Goal: Transaction & Acquisition: Subscribe to service/newsletter

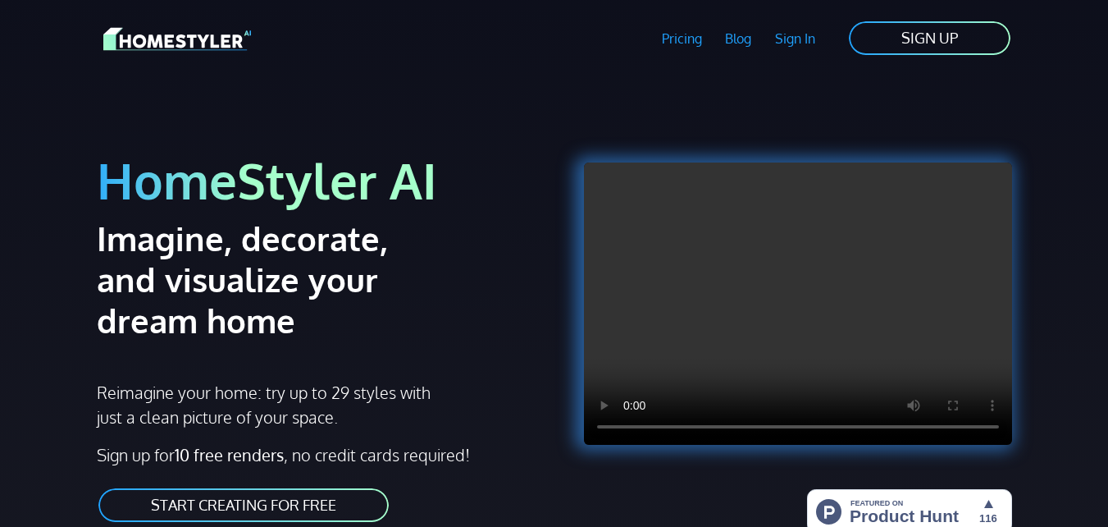
click at [333, 494] on link "START CREATING FOR FREE" at bounding box center [244, 505] width 294 height 37
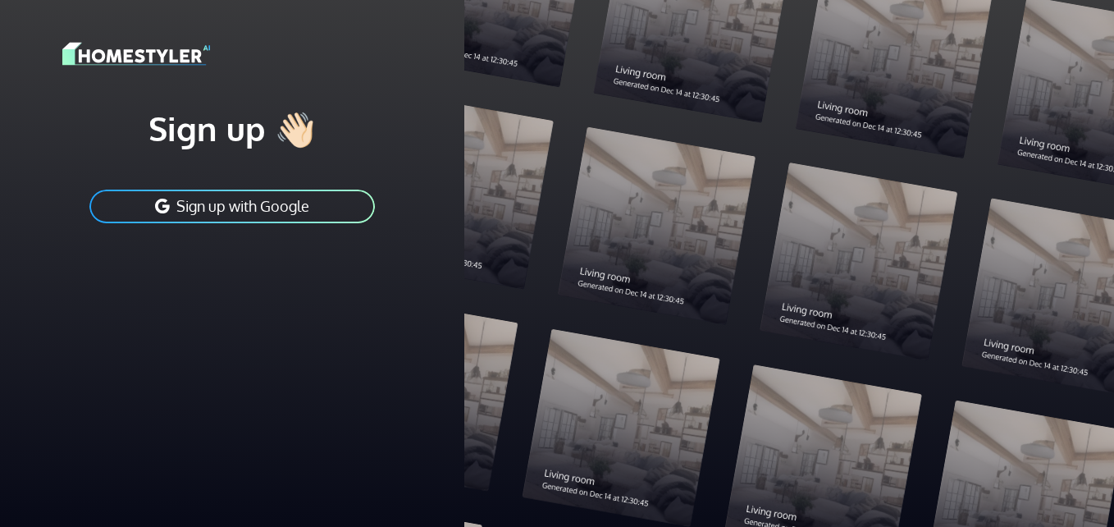
click at [295, 203] on button "Sign up with Google" at bounding box center [232, 206] width 289 height 37
click at [218, 121] on h1 "Sign up 👋🏻" at bounding box center [232, 127] width 340 height 41
click at [544, 158] on div at bounding box center [789, 263] width 650 height 527
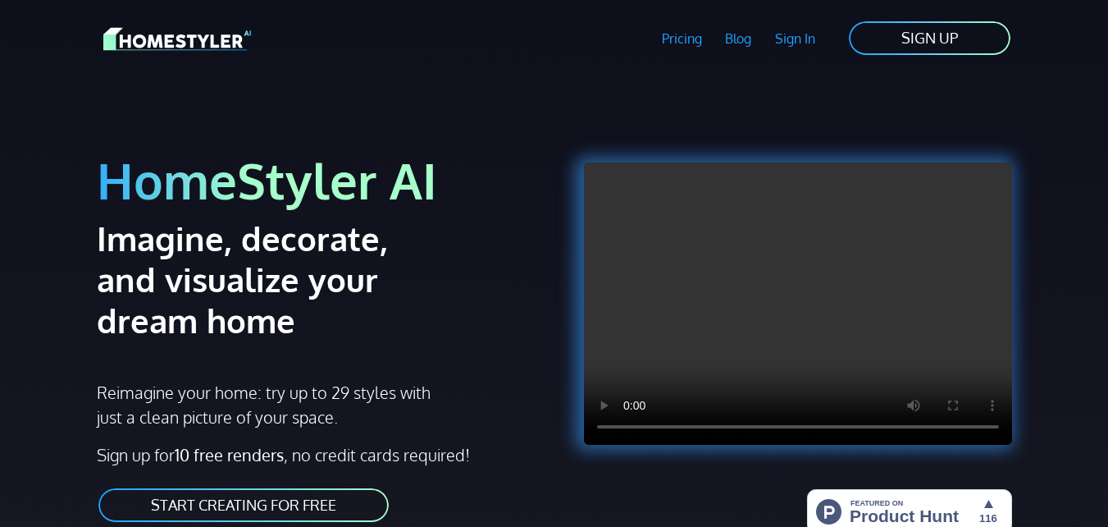
click at [916, 25] on link "SIGN UP" at bounding box center [930, 38] width 165 height 37
click at [802, 40] on link "Sign In" at bounding box center [796, 39] width 64 height 38
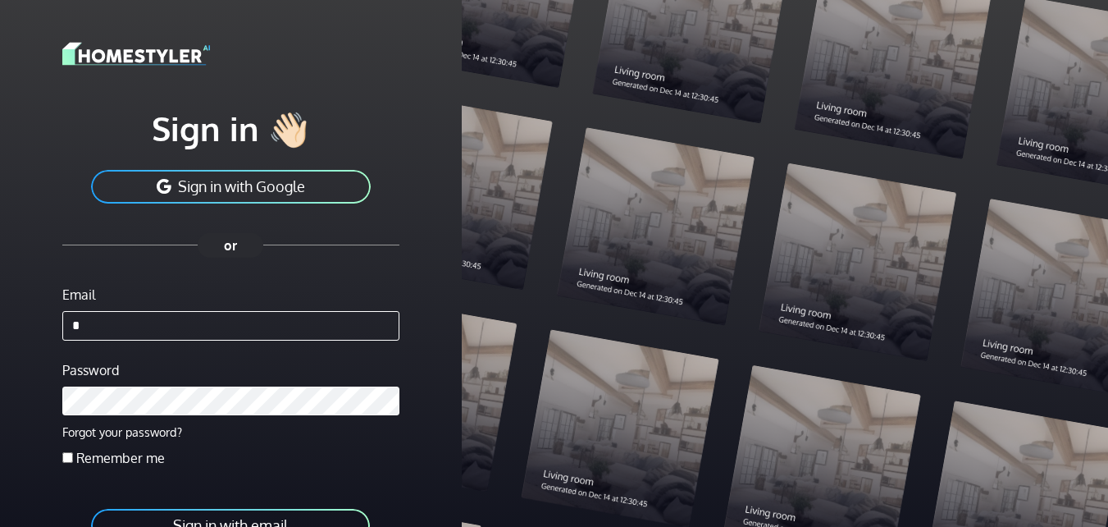
type input "**********"
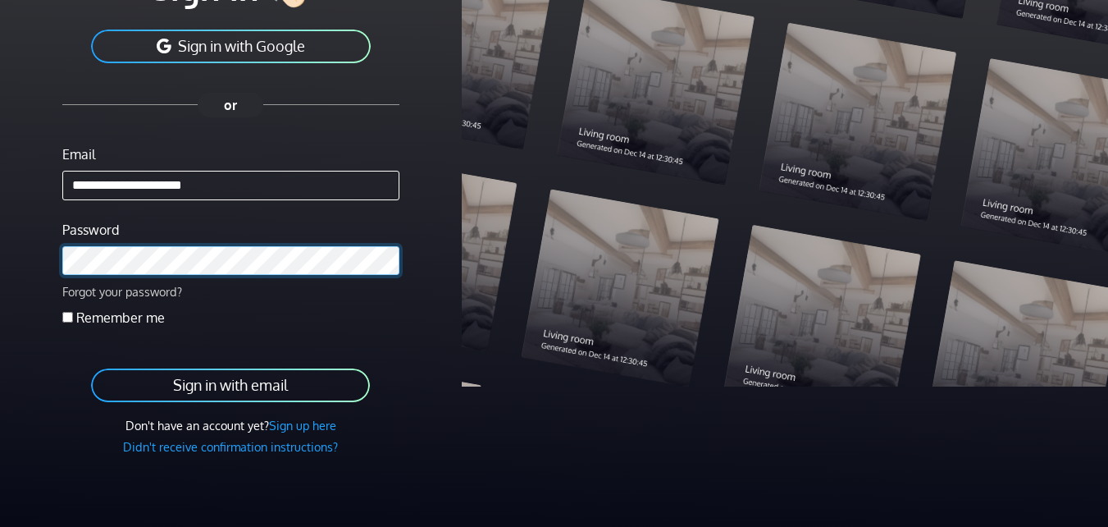
scroll to position [141, 0]
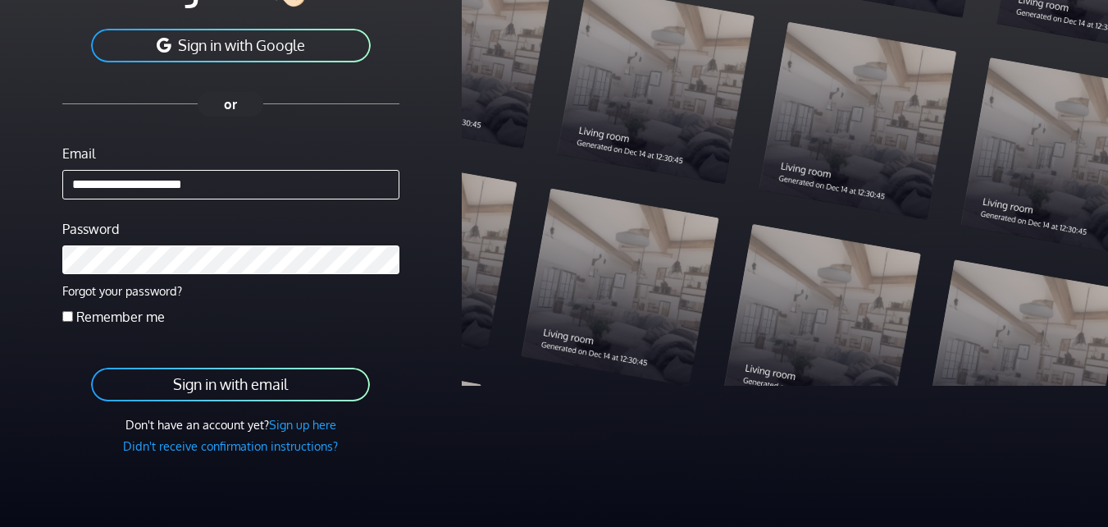
click at [73, 317] on div "Remember me" at bounding box center [230, 317] width 337 height 20
click at [57, 311] on div "**********" at bounding box center [231, 193] width 442 height 668
click at [181, 372] on button "Sign in with email" at bounding box center [230, 384] width 282 height 37
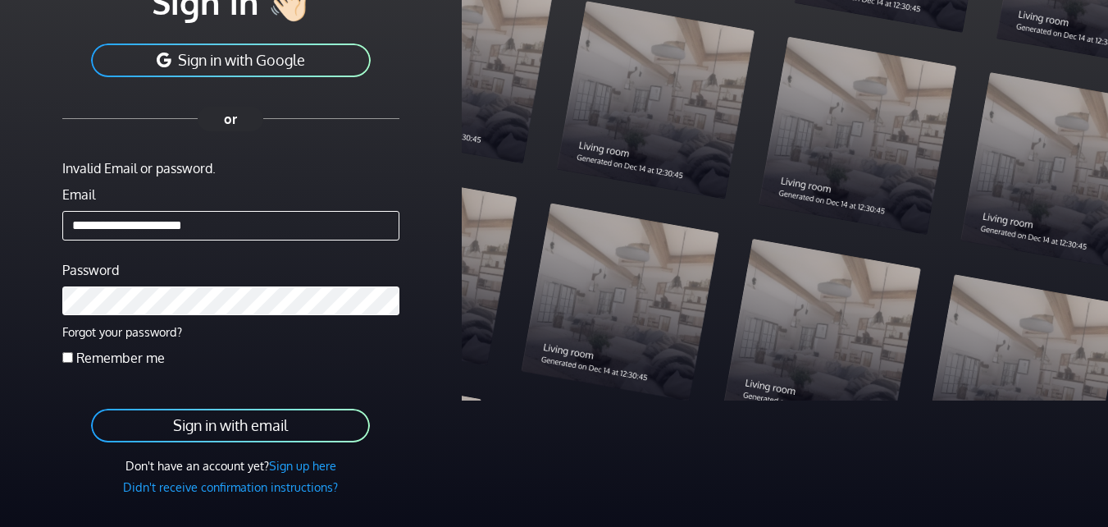
scroll to position [228, 0]
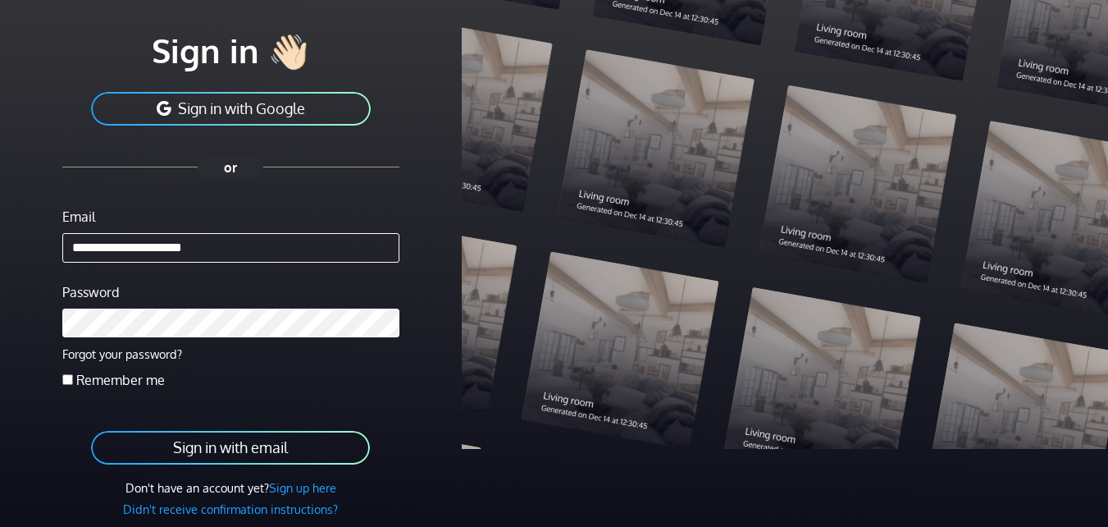
scroll to position [83, 0]
